Goal: Task Accomplishment & Management: Manage account settings

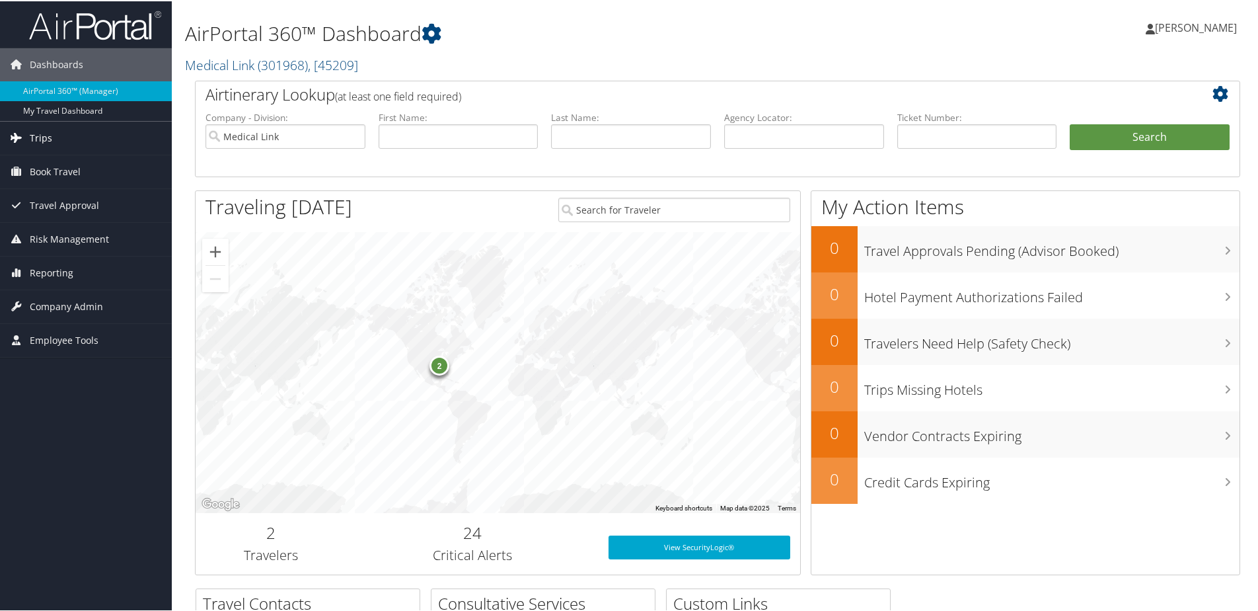
click at [55, 141] on link "Trips" at bounding box center [86, 136] width 172 height 33
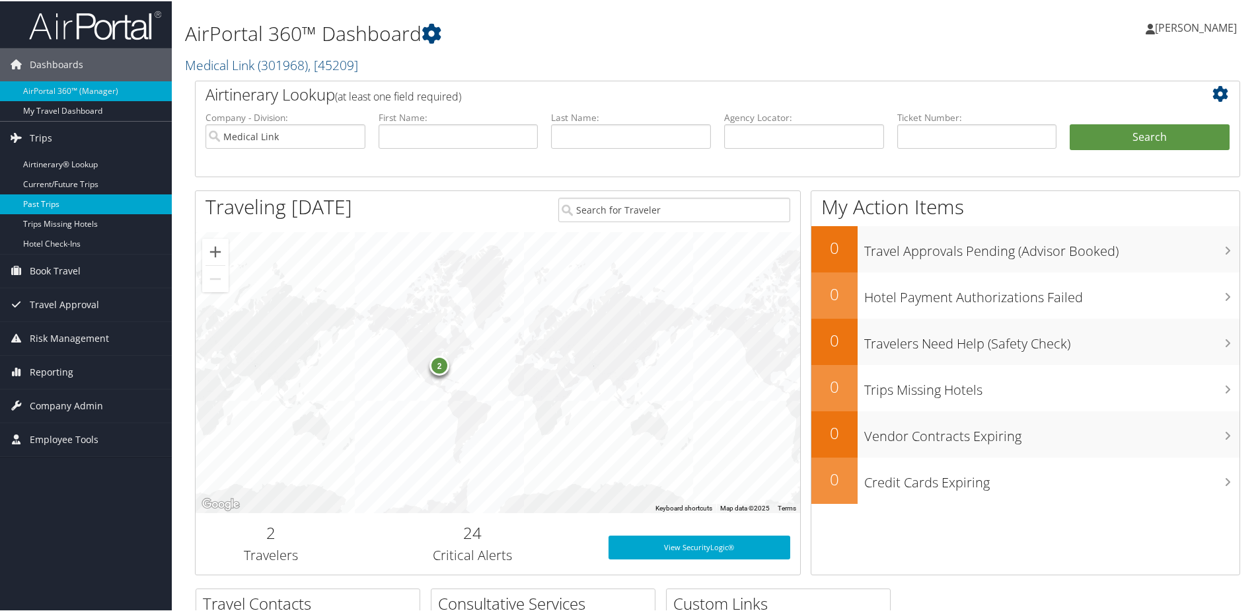
click at [30, 200] on link "Past Trips" at bounding box center [86, 203] width 172 height 20
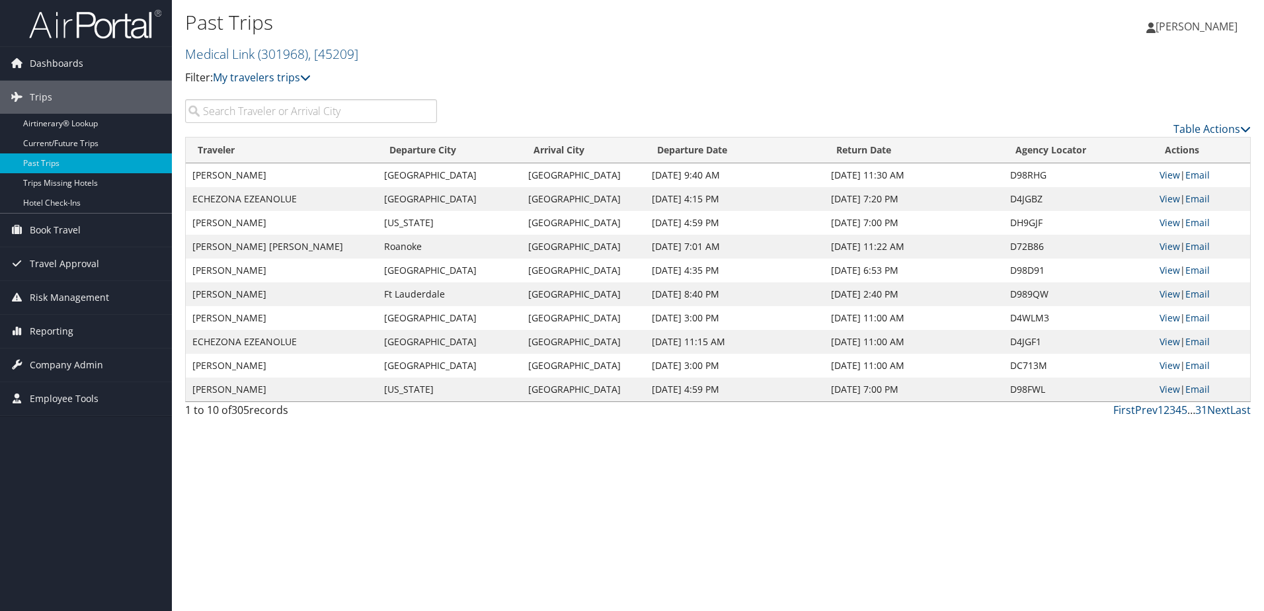
click at [297, 103] on input "search" at bounding box center [311, 111] width 252 height 24
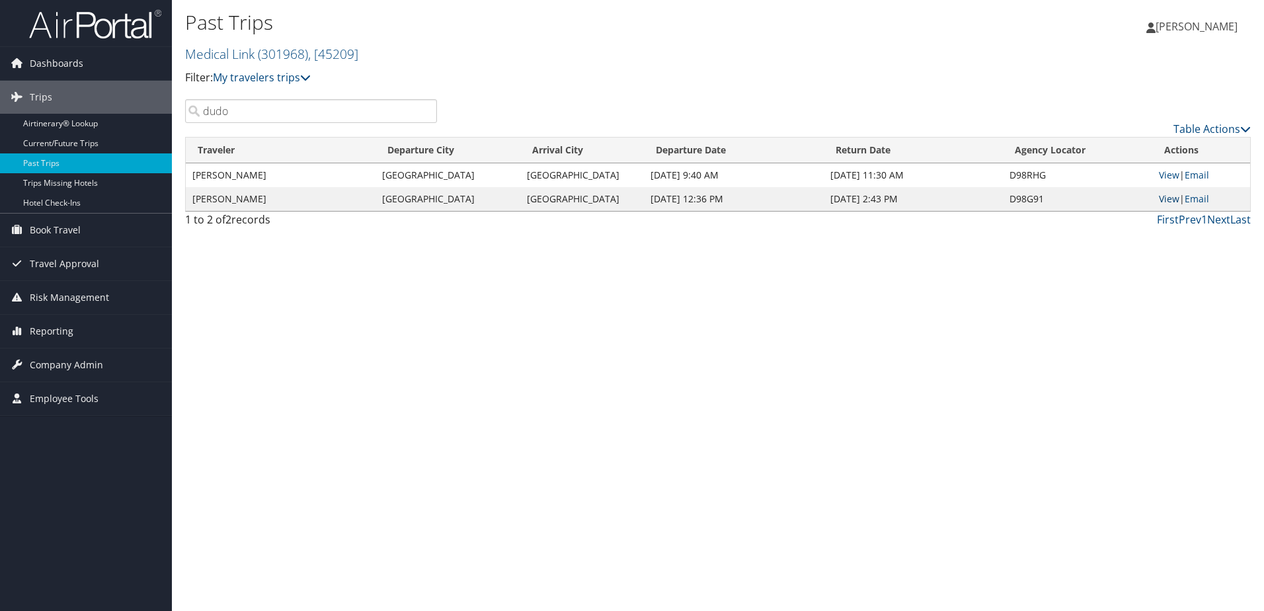
type input "dudo"
click at [1171, 198] on link "View" at bounding box center [1169, 198] width 20 height 13
click at [1164, 174] on link "View" at bounding box center [1169, 175] width 20 height 13
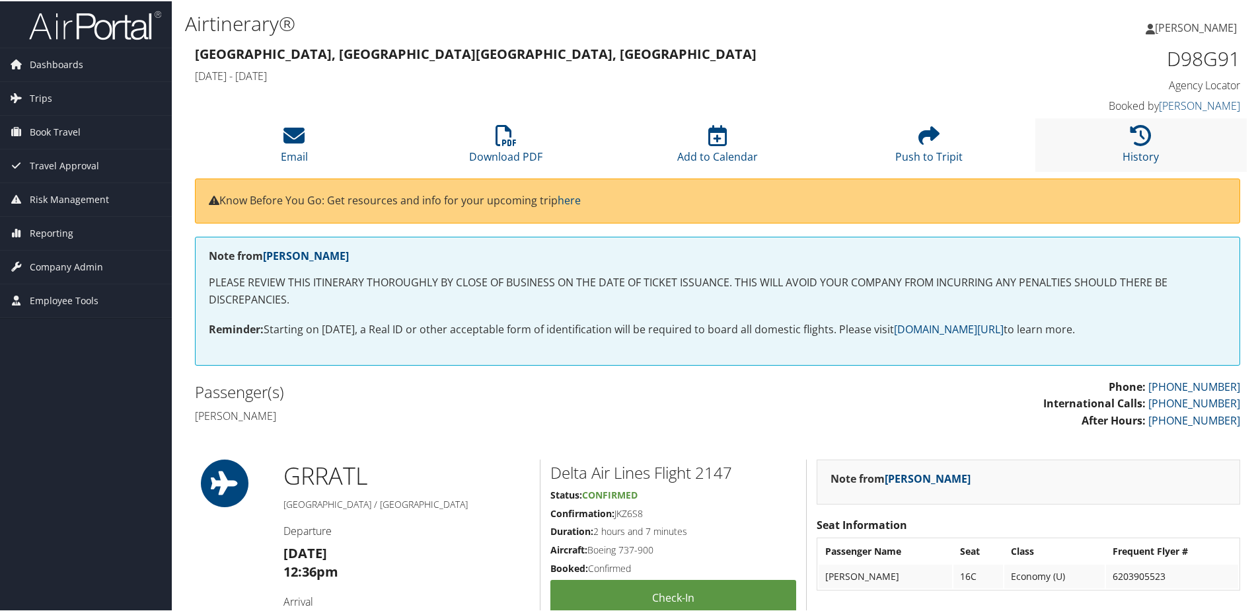
click at [1198, 145] on li "History" at bounding box center [1142, 144] width 212 height 54
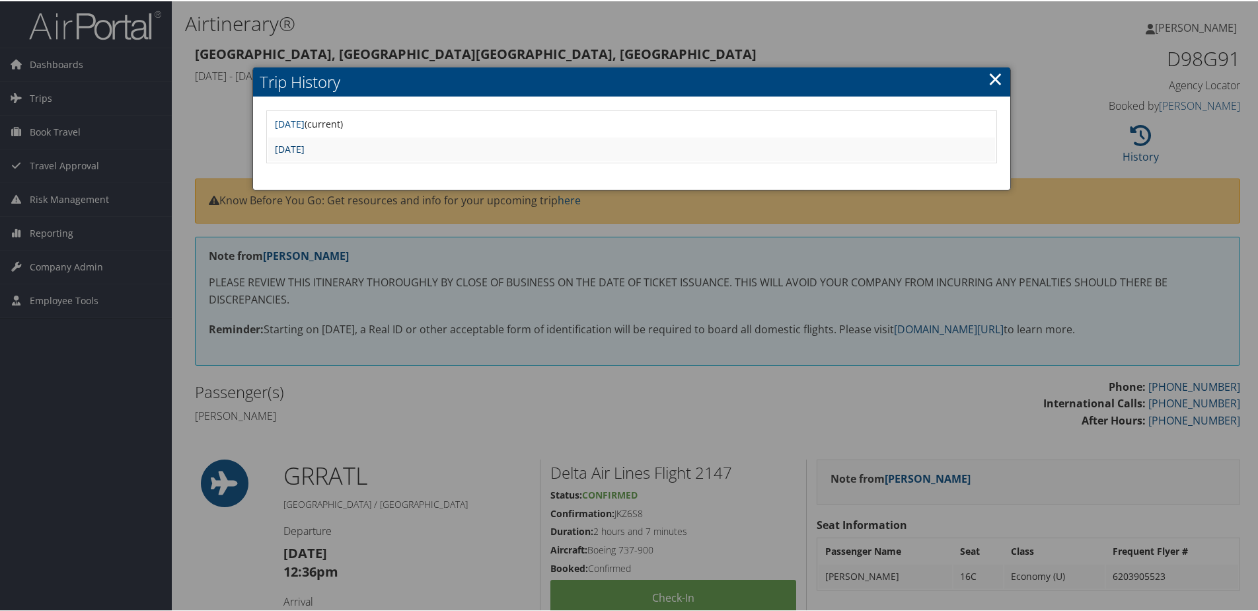
click at [305, 145] on link "Tue Sep 2 14:17:35 MDT 2025" at bounding box center [290, 147] width 30 height 13
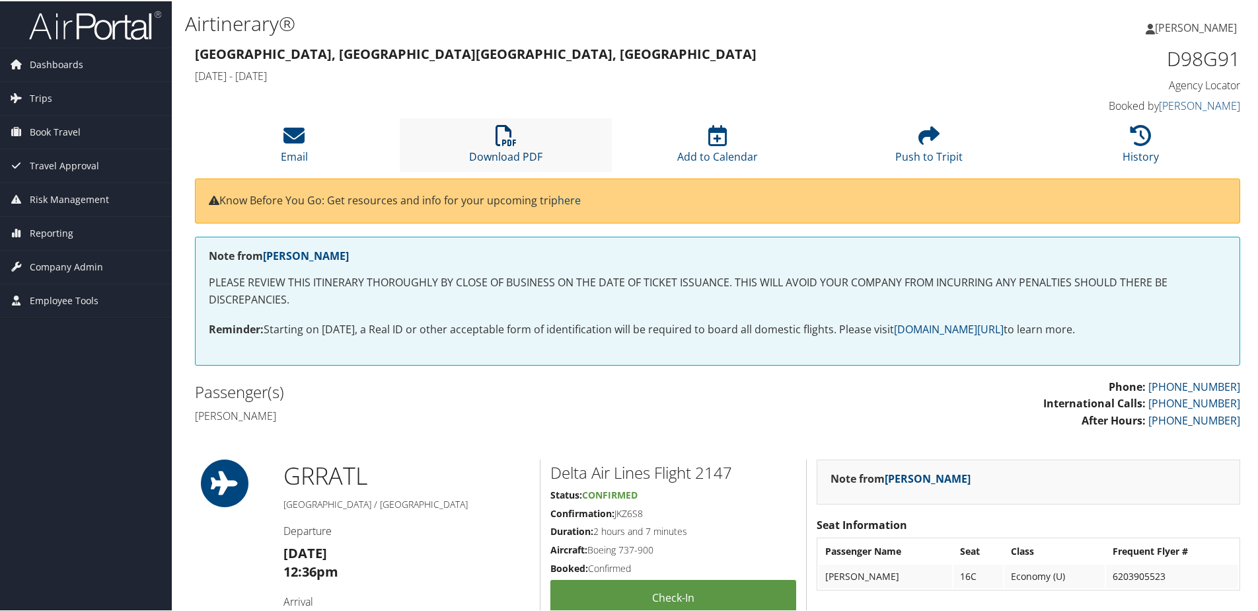
click at [533, 155] on link "Download PDF" at bounding box center [505, 147] width 73 height 32
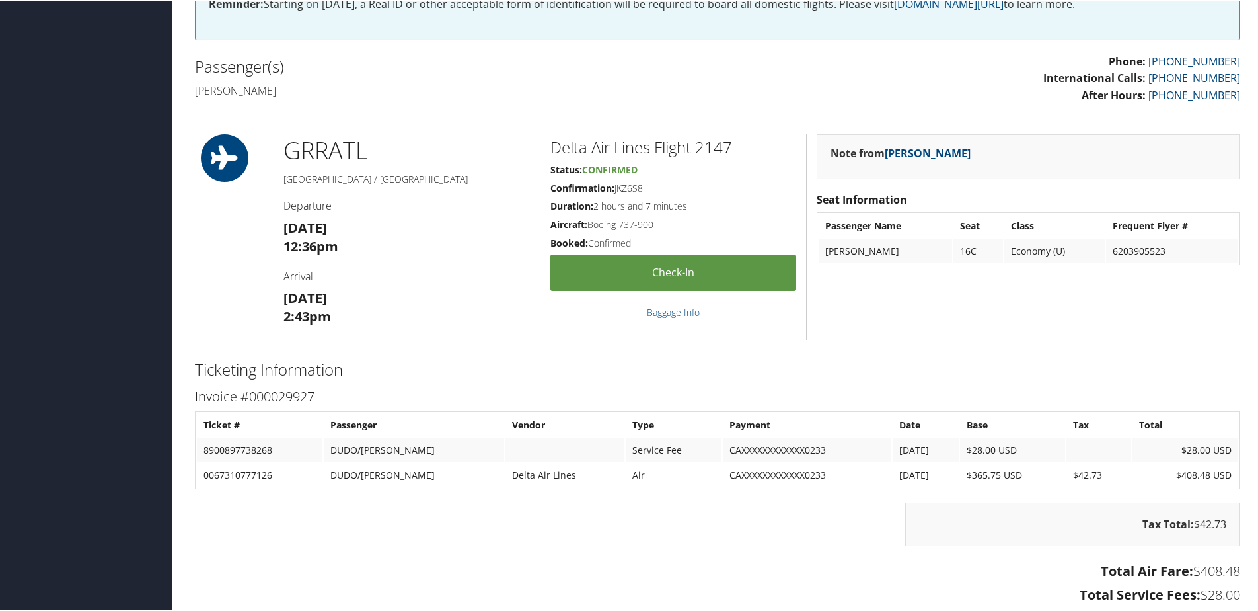
scroll to position [642, 0]
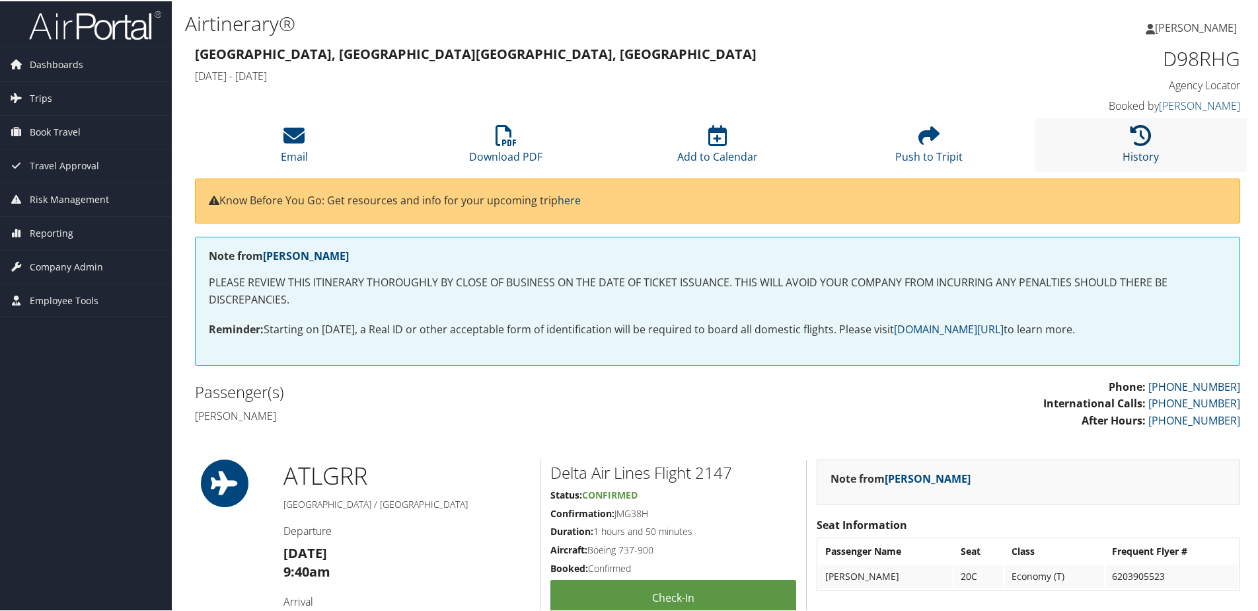
click at [1141, 151] on link "History" at bounding box center [1141, 147] width 36 height 32
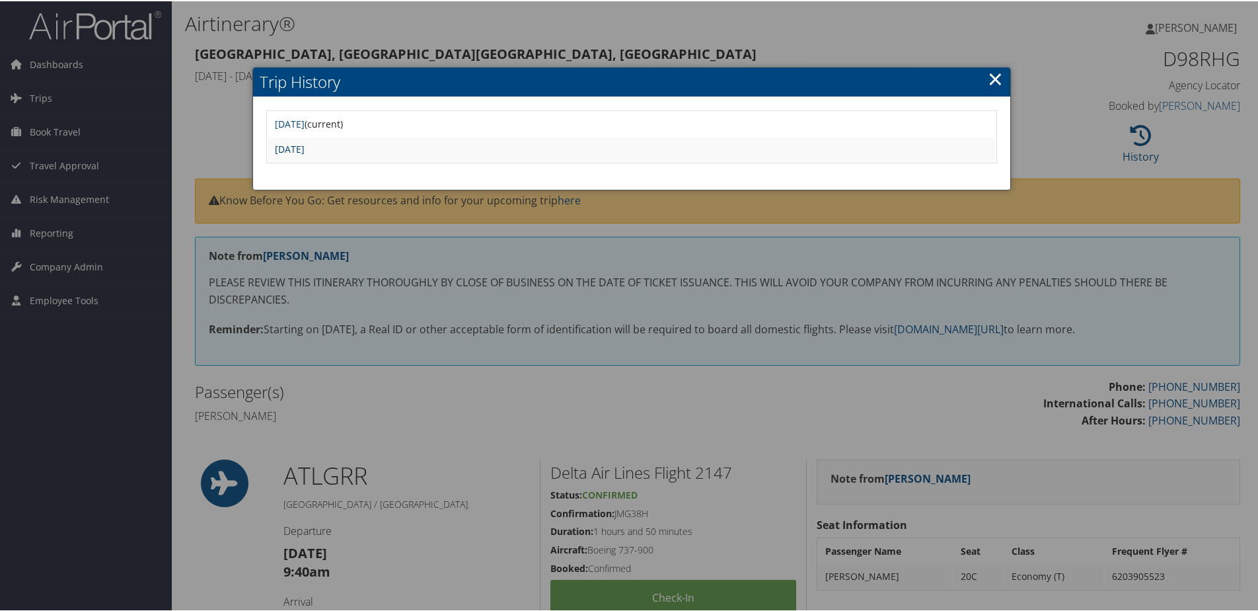
click at [305, 149] on link "[DATE]" at bounding box center [290, 147] width 30 height 13
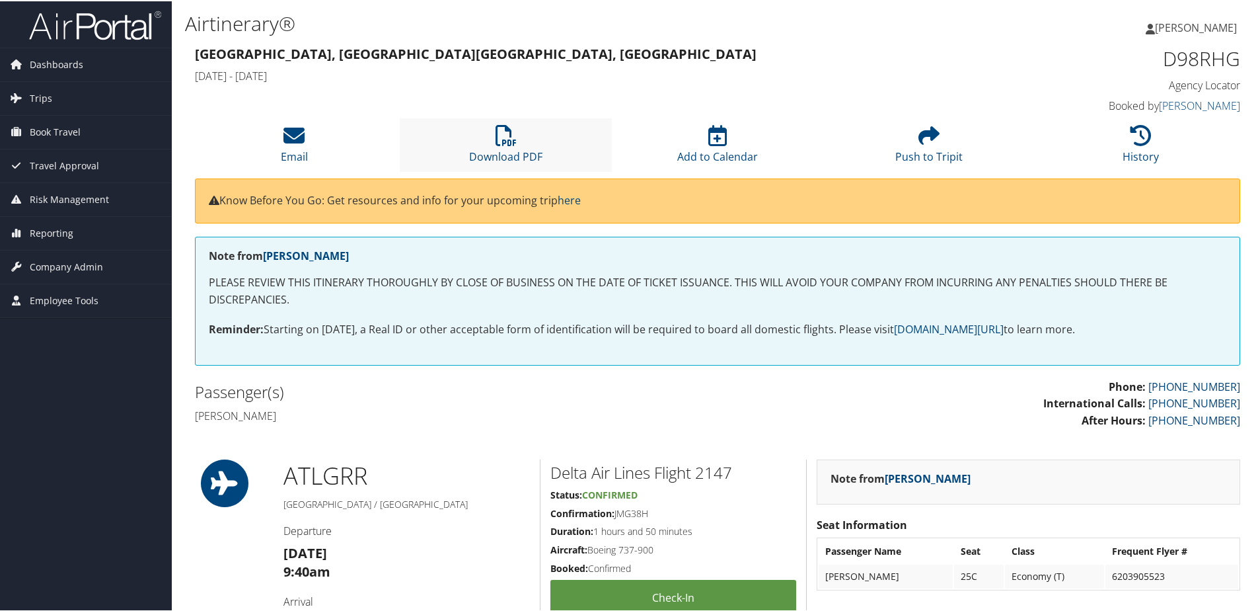
click at [521, 144] on li "Download PDF" at bounding box center [506, 144] width 212 height 54
